Goal: Task Accomplishment & Management: Use online tool/utility

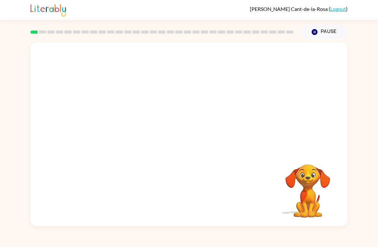
click at [114, 122] on video "Your browser must support playing .mp4 files to use Literably. Please try using…" at bounding box center [188, 96] width 317 height 108
click at [116, 127] on video "Your browser must support playing .mp4 files to use Literably. Please try using…" at bounding box center [188, 96] width 317 height 108
click at [110, 122] on video "Your browser must support playing .mp4 files to use Literably. Please try using…" at bounding box center [188, 96] width 317 height 108
click at [109, 121] on video "Your browser must support playing .mp4 files to use Literably. Please try using…" at bounding box center [188, 96] width 317 height 108
click at [107, 113] on video "Your browser must support playing .mp4 files to use Literably. Please try using…" at bounding box center [188, 96] width 317 height 108
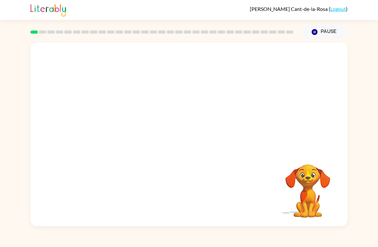
click at [110, 124] on video "Your browser must support playing .mp4 files to use Literably. Please try using…" at bounding box center [188, 96] width 317 height 108
click at [118, 120] on video "Your browser must support playing .mp4 files to use Literably. Please try using…" at bounding box center [188, 96] width 317 height 108
click at [117, 116] on video "Your browser must support playing .mp4 files to use Literably. Please try using…" at bounding box center [188, 96] width 317 height 108
click at [117, 124] on video "Your browser must support playing .mp4 files to use Literably. Please try using…" at bounding box center [188, 96] width 317 height 108
click at [116, 121] on video "Your browser must support playing .mp4 files to use Literably. Please try using…" at bounding box center [188, 96] width 317 height 108
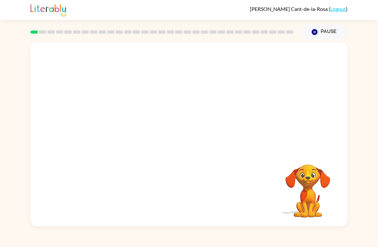
click at [117, 121] on video "Your browser must support playing .mp4 files to use Literably. Please try using…" at bounding box center [188, 96] width 317 height 108
click at [111, 125] on video "Your browser must support playing .mp4 files to use Literably. Please try using…" at bounding box center [188, 96] width 317 height 108
click at [109, 124] on video "Your browser must support playing .mp4 files to use Literably. Please try using…" at bounding box center [188, 96] width 317 height 108
click at [105, 127] on video "Your browser must support playing .mp4 files to use Literably. Please try using…" at bounding box center [188, 96] width 317 height 108
click at [104, 127] on video "Your browser must support playing .mp4 files to use Literably. Please try using…" at bounding box center [188, 96] width 317 height 108
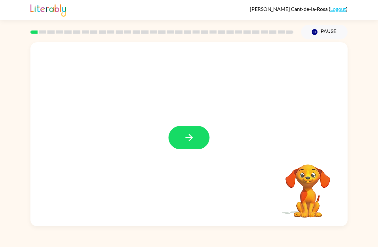
click at [196, 146] on button "button" at bounding box center [188, 137] width 41 height 23
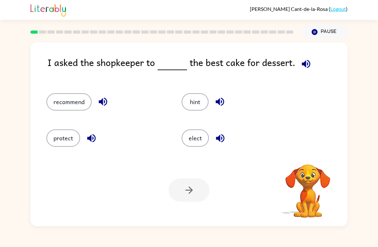
click at [308, 63] on icon "button" at bounding box center [305, 63] width 11 height 11
click at [306, 66] on icon "button" at bounding box center [305, 63] width 11 height 11
click at [198, 140] on button "elect" at bounding box center [194, 137] width 27 height 17
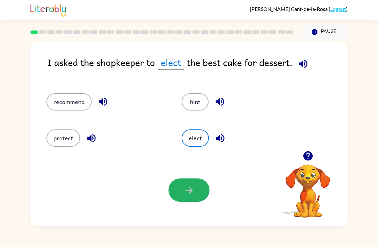
click at [189, 194] on icon "button" at bounding box center [188, 189] width 11 height 11
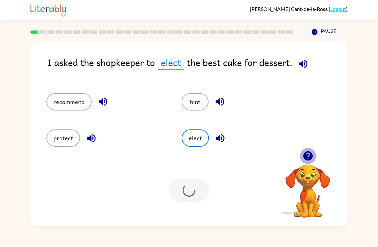
click at [307, 156] on icon "button" at bounding box center [307, 155] width 9 height 9
click at [191, 103] on button "hint" at bounding box center [194, 101] width 27 height 17
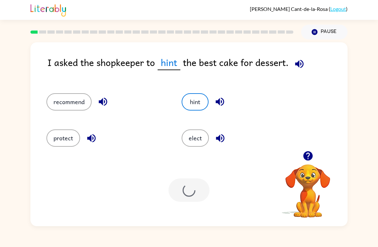
click at [189, 138] on button "elect" at bounding box center [194, 137] width 27 height 17
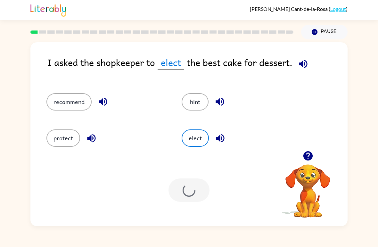
click at [208, 104] on button "hint" at bounding box center [194, 101] width 27 height 17
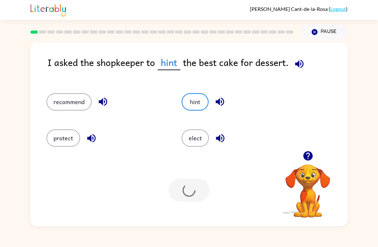
click at [196, 144] on button "elect" at bounding box center [194, 137] width 27 height 17
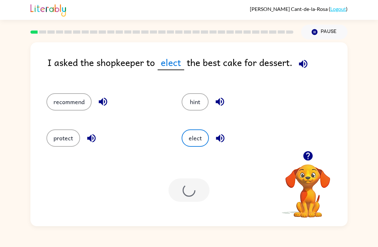
click at [61, 135] on button "protect" at bounding box center [63, 137] width 34 height 17
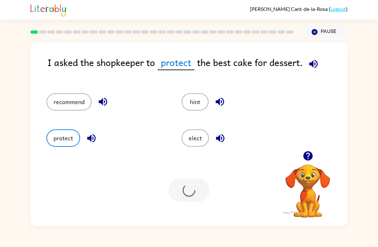
click at [61, 106] on button "recommend" at bounding box center [68, 101] width 45 height 17
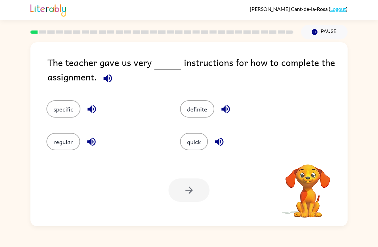
click at [195, 141] on button "quick" at bounding box center [194, 141] width 28 height 17
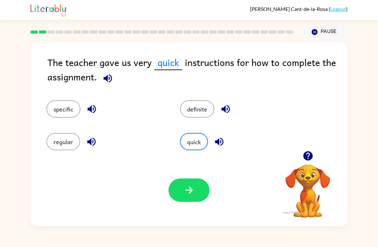
click at [59, 110] on button "specific" at bounding box center [63, 108] width 34 height 17
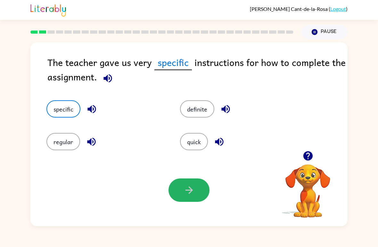
click at [187, 193] on icon "button" at bounding box center [188, 189] width 11 height 11
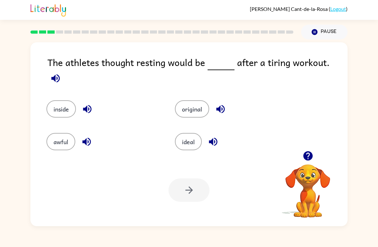
click at [191, 141] on button "ideal" at bounding box center [188, 141] width 27 height 17
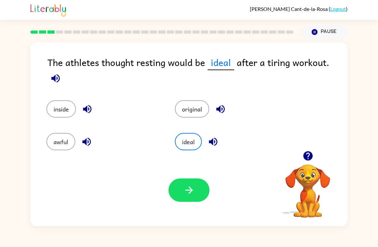
click at [198, 192] on button "button" at bounding box center [188, 189] width 41 height 23
click at [202, 103] on button "original" at bounding box center [192, 108] width 34 height 17
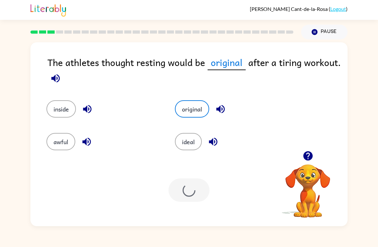
click at [57, 114] on button "inside" at bounding box center [60, 108] width 29 height 17
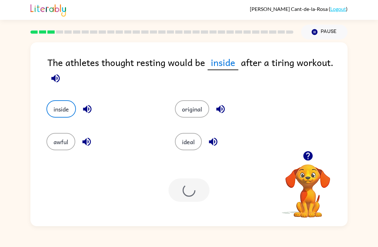
click at [58, 143] on button "awful" at bounding box center [60, 141] width 29 height 17
click at [192, 148] on button "ideal" at bounding box center [188, 141] width 27 height 17
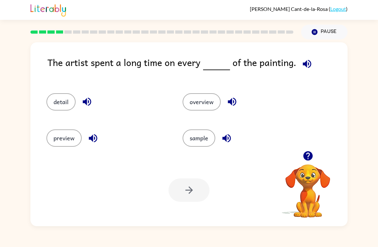
click at [304, 66] on icon "button" at bounding box center [306, 63] width 11 height 11
click at [55, 103] on button "detail" at bounding box center [60, 101] width 29 height 17
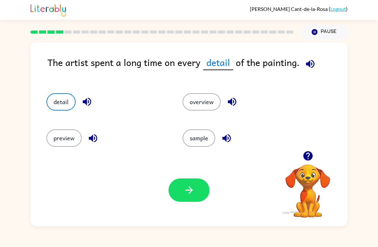
click at [193, 196] on button "button" at bounding box center [188, 189] width 41 height 23
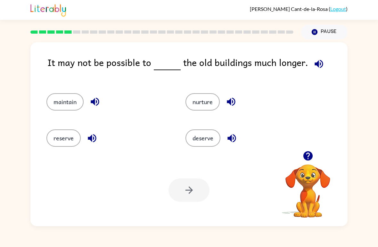
click at [317, 68] on icon "button" at bounding box center [318, 64] width 8 height 8
click at [56, 103] on button "maintain" at bounding box center [64, 101] width 37 height 17
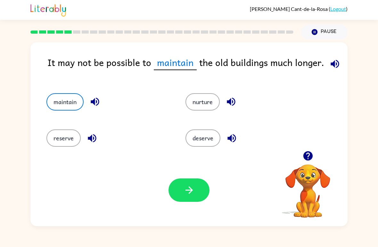
click at [179, 182] on button "button" at bounding box center [188, 189] width 41 height 23
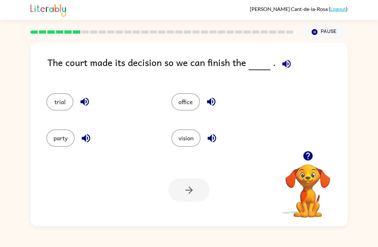
click at [285, 66] on icon "button" at bounding box center [286, 63] width 11 height 11
click at [53, 92] on div "trial" at bounding box center [96, 99] width 125 height 36
click at [62, 98] on button "trial" at bounding box center [59, 101] width 27 height 17
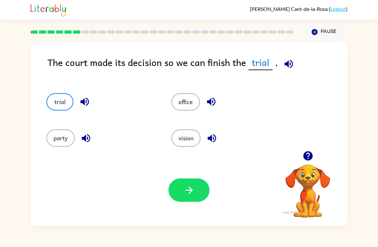
click at [193, 192] on icon "button" at bounding box center [188, 189] width 11 height 11
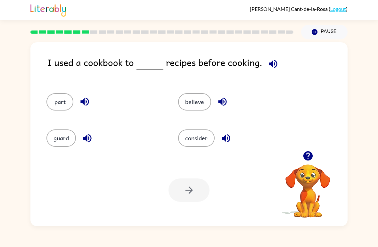
click at [270, 64] on icon "button" at bounding box center [272, 63] width 11 height 11
click at [271, 68] on icon "button" at bounding box center [272, 64] width 8 height 8
click at [270, 67] on icon "button" at bounding box center [272, 63] width 11 height 11
click at [200, 141] on button "consider" at bounding box center [196, 137] width 36 height 17
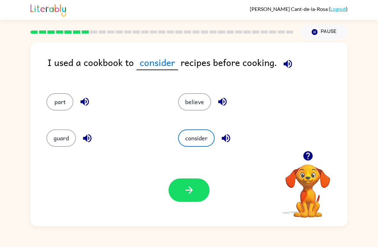
click at [194, 194] on icon "button" at bounding box center [188, 189] width 11 height 11
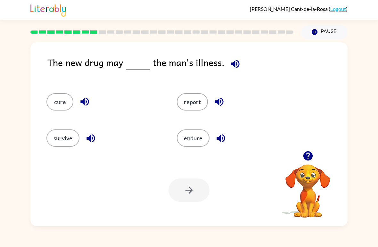
click at [237, 66] on icon "button" at bounding box center [235, 64] width 8 height 8
click at [203, 138] on button "endure" at bounding box center [193, 137] width 33 height 17
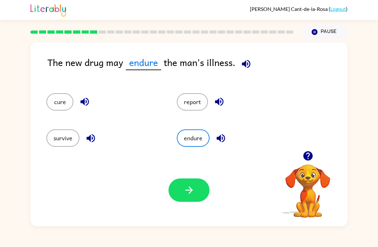
click at [192, 193] on icon "button" at bounding box center [188, 189] width 11 height 11
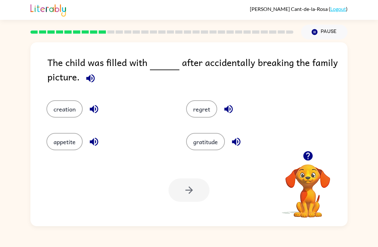
click at [86, 83] on icon "button" at bounding box center [90, 78] width 11 height 11
click at [209, 110] on button "regret" at bounding box center [201, 108] width 31 height 17
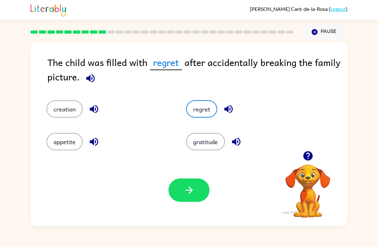
click at [190, 201] on button "button" at bounding box center [188, 189] width 41 height 23
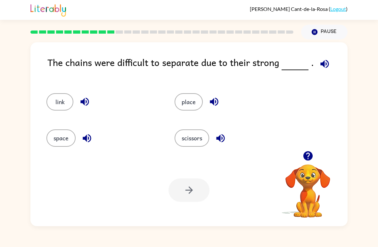
click at [61, 104] on button "link" at bounding box center [59, 101] width 27 height 17
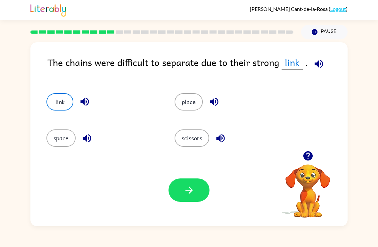
click at [188, 192] on icon "button" at bounding box center [188, 189] width 11 height 11
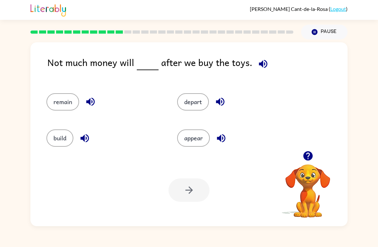
click at [260, 67] on icon "button" at bounding box center [262, 63] width 11 height 11
click at [65, 95] on button "remain" at bounding box center [62, 101] width 33 height 17
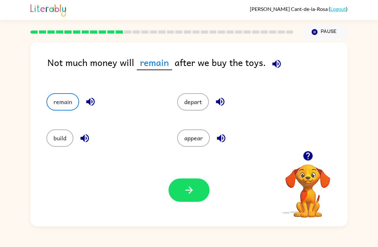
click at [193, 196] on button "button" at bounding box center [188, 189] width 41 height 23
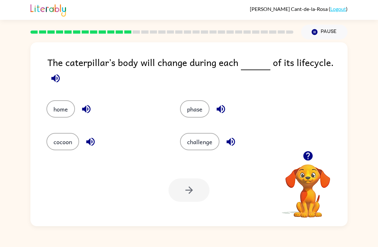
click at [67, 137] on button "cocoon" at bounding box center [62, 141] width 33 height 17
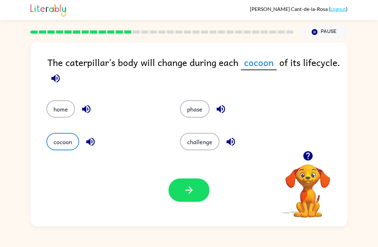
click at [204, 191] on button "button" at bounding box center [188, 189] width 41 height 23
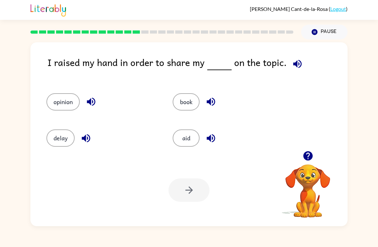
click at [60, 106] on button "opinion" at bounding box center [62, 101] width 33 height 17
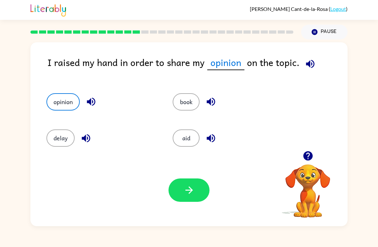
click at [188, 193] on icon "button" at bounding box center [188, 189] width 11 height 11
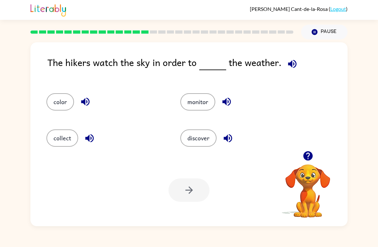
click at [278, 63] on div "The hikers watch the sky in order to the weather." at bounding box center [197, 67] width 300 height 25
click at [286, 68] on icon "button" at bounding box center [291, 63] width 11 height 11
click at [204, 138] on button "discover" at bounding box center [198, 137] width 36 height 17
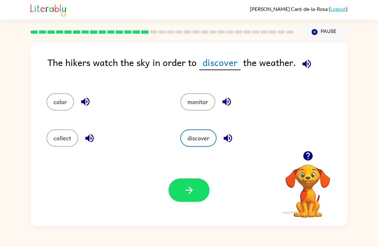
click at [198, 200] on button "button" at bounding box center [188, 189] width 41 height 23
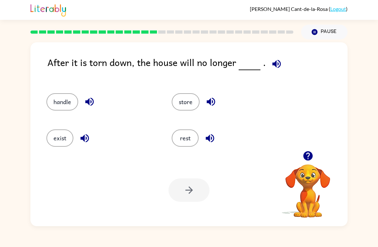
click at [309, 155] on icon "button" at bounding box center [307, 155] width 11 height 11
click at [274, 68] on icon "button" at bounding box center [276, 63] width 11 height 11
click at [62, 105] on button "handle" at bounding box center [62, 101] width 32 height 17
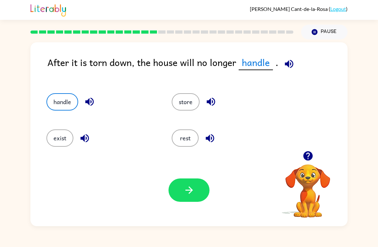
click at [176, 195] on button "button" at bounding box center [188, 189] width 41 height 23
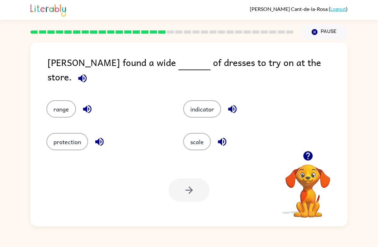
click at [205, 104] on button "indicator" at bounding box center [202, 108] width 38 height 17
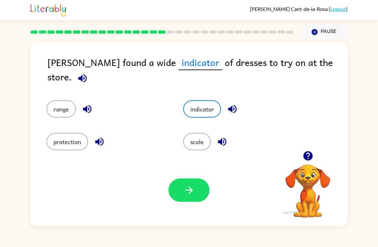
click at [204, 138] on button "scale" at bounding box center [197, 141] width 28 height 17
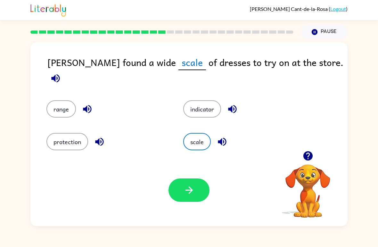
click at [193, 201] on button "button" at bounding box center [188, 189] width 41 height 23
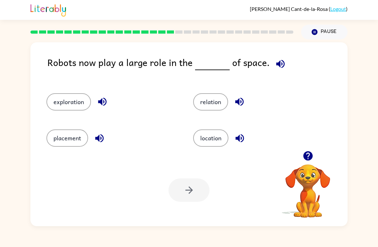
click at [70, 103] on button "exploration" at bounding box center [68, 101] width 44 height 17
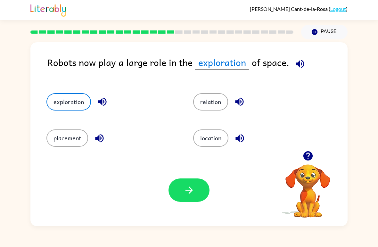
click at [195, 195] on button "button" at bounding box center [188, 189] width 41 height 23
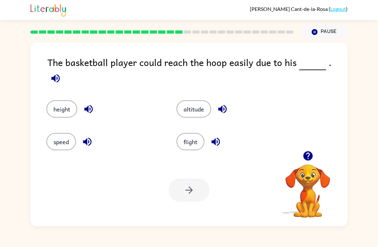
click at [196, 102] on button "altitude" at bounding box center [193, 108] width 35 height 17
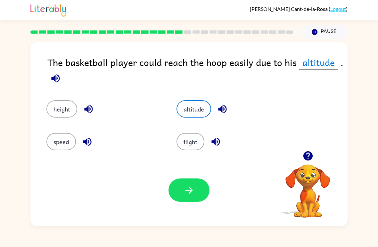
click at [62, 107] on button "height" at bounding box center [61, 108] width 31 height 17
click at [58, 76] on icon "button" at bounding box center [55, 78] width 8 height 8
click at [195, 197] on button "button" at bounding box center [188, 189] width 41 height 23
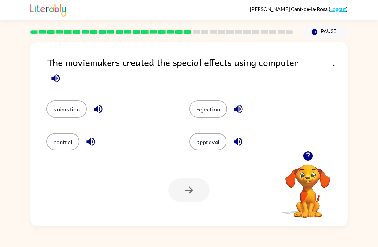
click at [58, 116] on button "animation" at bounding box center [66, 108] width 40 height 17
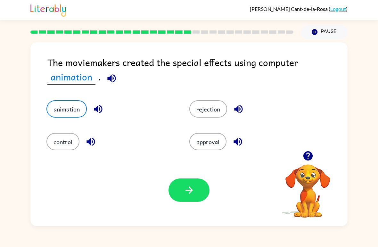
click at [106, 77] on icon "button" at bounding box center [111, 78] width 11 height 11
click at [194, 202] on button "button" at bounding box center [188, 189] width 41 height 23
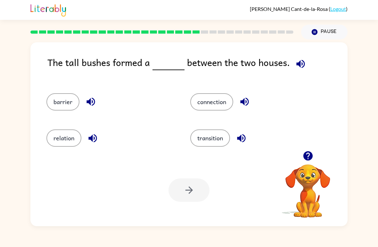
click at [298, 61] on icon "button" at bounding box center [300, 63] width 11 height 11
click at [85, 105] on icon "button" at bounding box center [90, 101] width 11 height 11
click at [88, 141] on icon "button" at bounding box center [92, 137] width 11 height 11
click at [243, 104] on icon "button" at bounding box center [244, 101] width 11 height 11
click at [239, 146] on button "button" at bounding box center [241, 138] width 16 height 16
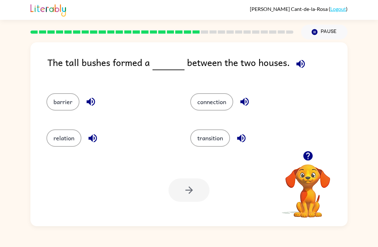
click at [60, 105] on button "barrier" at bounding box center [62, 101] width 33 height 17
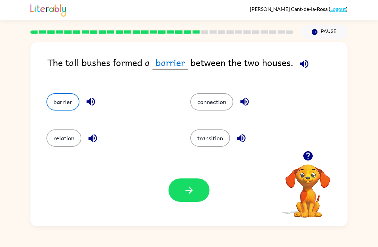
click at [197, 190] on button "button" at bounding box center [188, 189] width 41 height 23
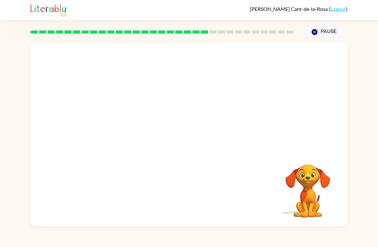
click at [300, 241] on div "[PERSON_NAME]-de-[PERSON_NAME] ( Logout ) Pause Pause Your browser must support…" at bounding box center [189, 123] width 378 height 247
click at [299, 241] on div "[PERSON_NAME]-de-[PERSON_NAME] ( Logout ) Pause Pause Your browser must support…" at bounding box center [189, 123] width 378 height 247
click at [288, 237] on div "[PERSON_NAME]-de-[PERSON_NAME] ( Logout ) Pause Pause Your browser must support…" at bounding box center [189, 123] width 378 height 247
click at [131, 132] on video "Your browser must support playing .mp4 files to use Literably. Please try using…" at bounding box center [188, 96] width 317 height 108
click at [124, 135] on video "Your browser must support playing .mp4 files to use Literably. Please try using…" at bounding box center [188, 96] width 317 height 108
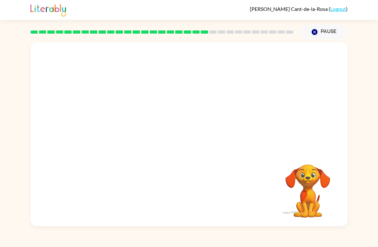
click at [124, 52] on video "Your browser must support playing .mp4 files to use Literably. Please try using…" at bounding box center [188, 96] width 317 height 108
click at [306, 190] on video "Your browser must support playing .mp4 files to use Literably. Please try using…" at bounding box center [307, 186] width 64 height 64
click at [307, 185] on video "Your browser must support playing .mp4 files to use Literably. Please try using…" at bounding box center [307, 186] width 64 height 64
click at [318, 32] on icon "Pause" at bounding box center [314, 31] width 7 height 7
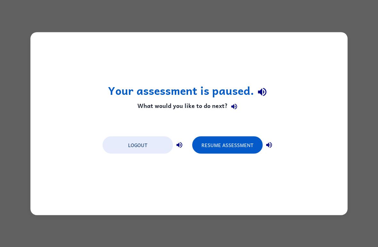
click at [232, 150] on button "Resume Assessment" at bounding box center [227, 144] width 70 height 17
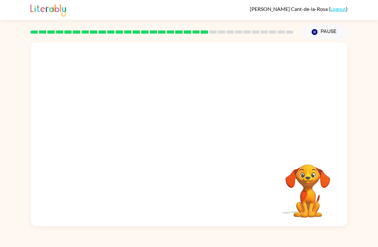
click at [0, 15] on div "[PERSON_NAME]-de-[PERSON_NAME] ( Logout )" at bounding box center [189, 10] width 378 height 20
click at [328, 111] on video "Your browser must support playing .mp4 files to use Literably. Please try using…" at bounding box center [188, 96] width 317 height 108
click at [253, 181] on div "Your browser must support playing .mp4 files to use Literably. Please try using…" at bounding box center [188, 134] width 317 height 184
click at [238, 201] on div "Your browser must support playing .mp4 files to use Literably. Please try using…" at bounding box center [188, 134] width 317 height 184
click at [232, 172] on div "Your browser must support playing .mp4 files to use Literably. Please try using…" at bounding box center [188, 134] width 317 height 184
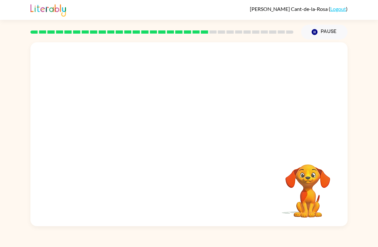
click at [184, 180] on div "Your browser must support playing .mp4 files to use Literably. Please try using…" at bounding box center [188, 134] width 317 height 184
click at [131, 199] on div "Your browser must support playing .mp4 files to use Literably. Please try using…" at bounding box center [188, 134] width 317 height 184
click at [203, 185] on div "Your browser must support playing .mp4 files to use Literably. Please try using…" at bounding box center [188, 134] width 317 height 184
click at [132, 143] on video "Your browser must support playing .mp4 files to use Literably. Please try using…" at bounding box center [188, 96] width 317 height 108
click at [295, 151] on div at bounding box center [188, 134] width 317 height 184
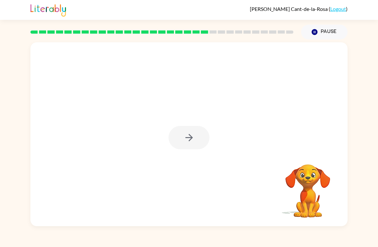
click at [295, 151] on div at bounding box center [188, 134] width 317 height 184
click at [294, 172] on video "Your browser must support playing .mp4 files to use Literably. Please try using…" at bounding box center [307, 186] width 64 height 64
click at [322, 211] on video "Your browser must support playing .mp4 files to use Literably. Please try using…" at bounding box center [307, 186] width 64 height 64
click at [323, 208] on video "Your browser must support playing .mp4 files to use Literably. Please try using…" at bounding box center [307, 186] width 64 height 64
click at [315, 217] on video "Your browser must support playing .mp4 files to use Literably. Please try using…" at bounding box center [307, 186] width 64 height 64
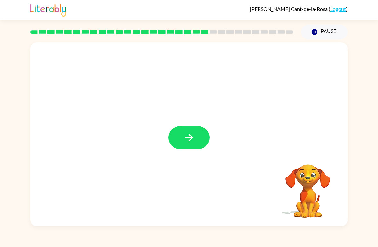
click at [183, 135] on button "button" at bounding box center [188, 137] width 41 height 23
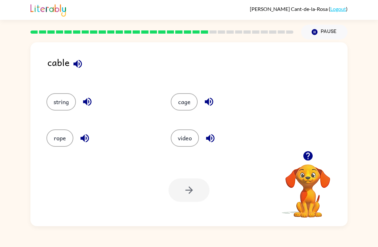
click at [62, 100] on button "string" at bounding box center [60, 101] width 29 height 17
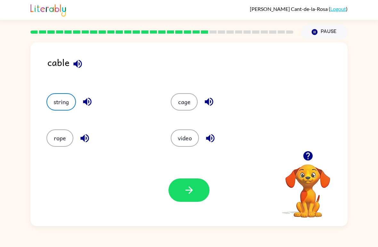
click at [199, 182] on button "button" at bounding box center [188, 189] width 41 height 23
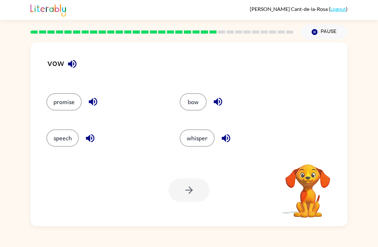
click at [199, 101] on button "bow" at bounding box center [193, 101] width 27 height 17
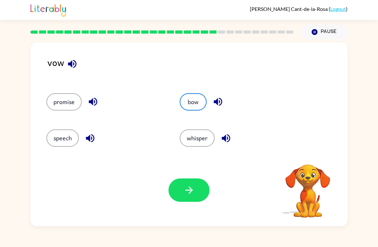
click at [197, 188] on button "button" at bounding box center [188, 189] width 41 height 23
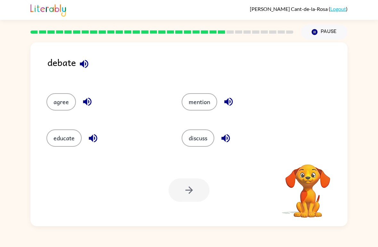
click at [87, 57] on button "button" at bounding box center [84, 64] width 16 height 16
click at [86, 56] on div "debate" at bounding box center [197, 67] width 300 height 25
click at [89, 69] on icon "button" at bounding box center [83, 63] width 11 height 11
click at [81, 66] on icon "button" at bounding box center [83, 63] width 11 height 11
click at [82, 100] on icon "button" at bounding box center [87, 101] width 11 height 11
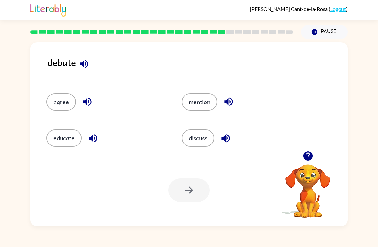
click at [93, 142] on icon "button" at bounding box center [92, 137] width 11 height 11
click at [233, 102] on icon "button" at bounding box center [228, 101] width 11 height 11
click at [232, 140] on button "button" at bounding box center [225, 138] width 16 height 16
click at [201, 142] on button "discuss" at bounding box center [197, 137] width 33 height 17
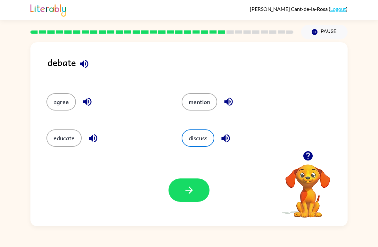
click at [198, 201] on button "button" at bounding box center [188, 189] width 41 height 23
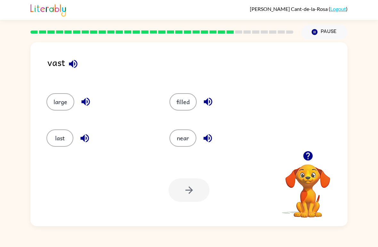
click at [182, 140] on button "near" at bounding box center [182, 137] width 27 height 17
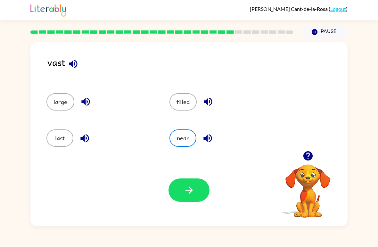
click at [196, 194] on button "button" at bounding box center [188, 189] width 41 height 23
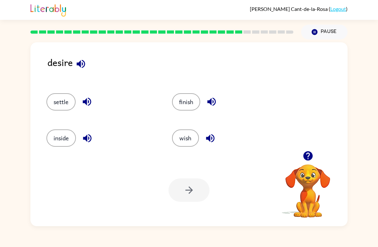
click at [188, 136] on button "wish" at bounding box center [185, 137] width 27 height 17
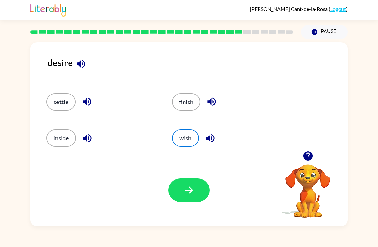
click at [184, 194] on icon "button" at bounding box center [188, 189] width 11 height 11
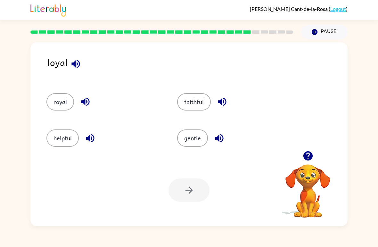
click at [54, 101] on button "royal" at bounding box center [60, 101] width 28 height 17
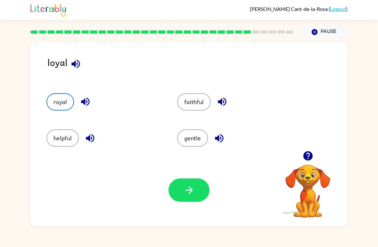
click at [204, 198] on button "button" at bounding box center [188, 189] width 41 height 23
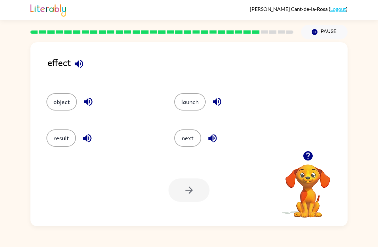
click at [64, 141] on button "result" at bounding box center [60, 137] width 29 height 17
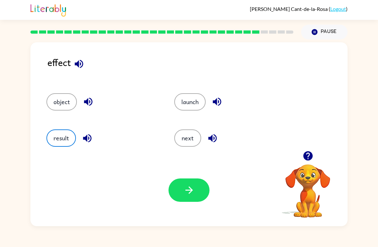
click at [190, 187] on icon "button" at bounding box center [188, 189] width 11 height 11
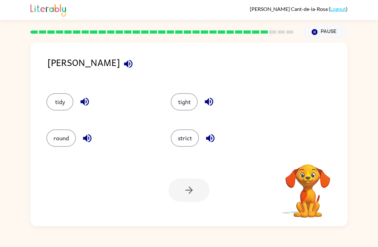
click at [120, 68] on button "button" at bounding box center [128, 64] width 16 height 16
click at [124, 61] on icon "button" at bounding box center [128, 64] width 8 height 8
click at [124, 65] on icon "button" at bounding box center [128, 64] width 8 height 8
click at [188, 138] on button "strict" at bounding box center [185, 137] width 28 height 17
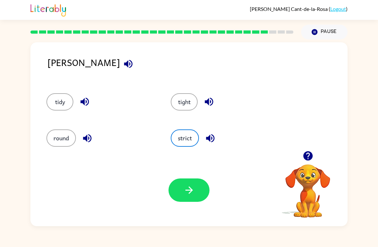
click at [195, 191] on button "button" at bounding box center [188, 189] width 41 height 23
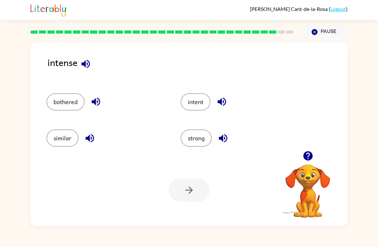
click at [189, 193] on div at bounding box center [188, 189] width 41 height 23
click at [204, 138] on button "strong" at bounding box center [195, 137] width 31 height 17
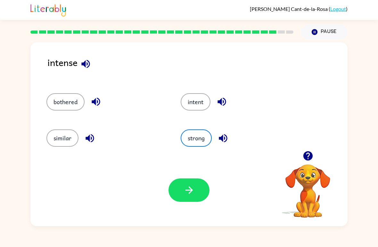
click at [192, 186] on icon "button" at bounding box center [188, 189] width 11 height 11
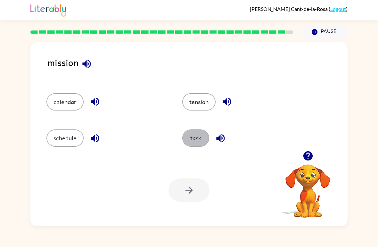
click at [196, 139] on button "task" at bounding box center [195, 137] width 27 height 17
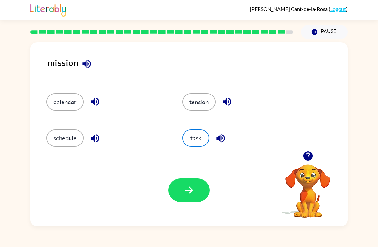
click at [193, 191] on icon "button" at bounding box center [188, 189] width 11 height 11
